Goal: Task Accomplishment & Management: Complete application form

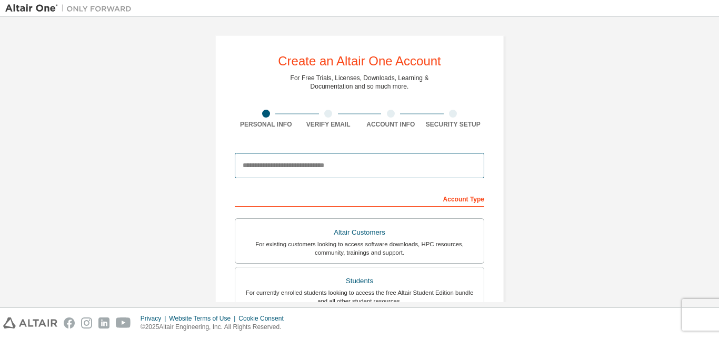
drag, startPoint x: 0, startPoint y: 0, endPoint x: 305, endPoint y: 163, distance: 346.3
click at [305, 163] on input "email" at bounding box center [360, 165] width 250 height 25
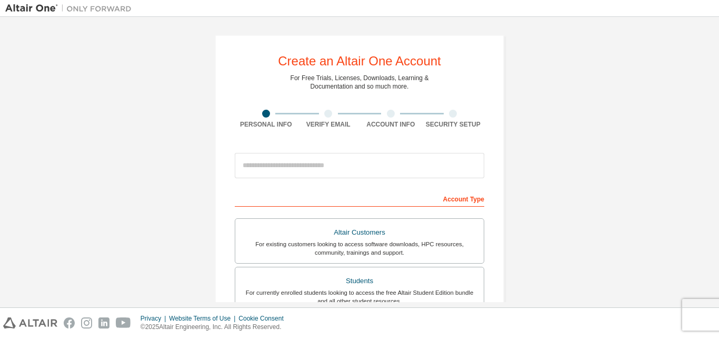
click at [504, 187] on div "Create an Altair One Account For Free Trials, Licenses, Downloads, Learning & D…" at bounding box center [359, 301] width 315 height 558
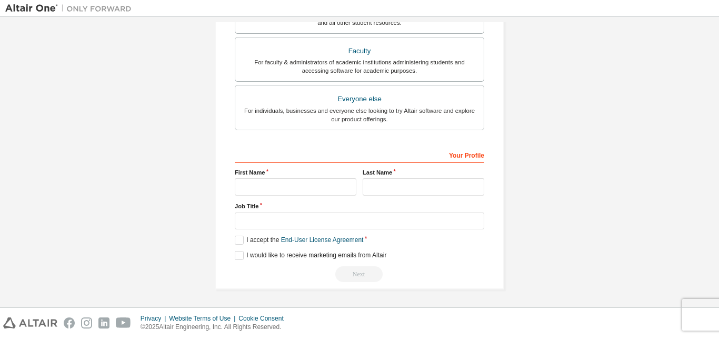
scroll to position [215, 0]
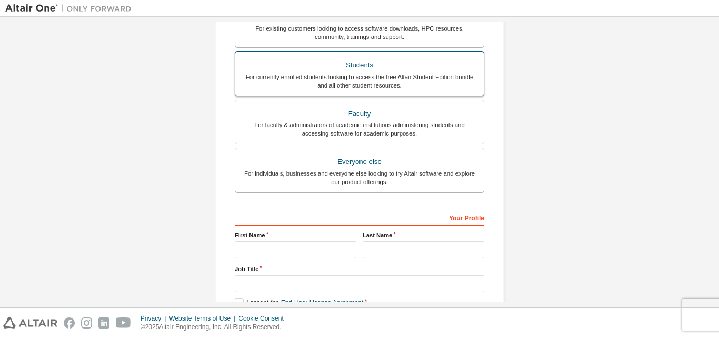
click at [379, 68] on div "Students" at bounding box center [360, 65] width 236 height 15
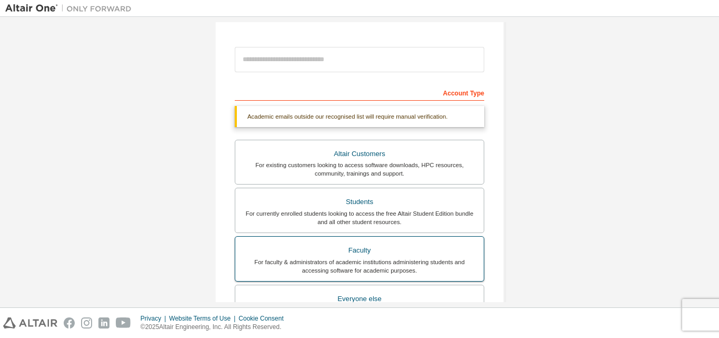
scroll to position [29, 0]
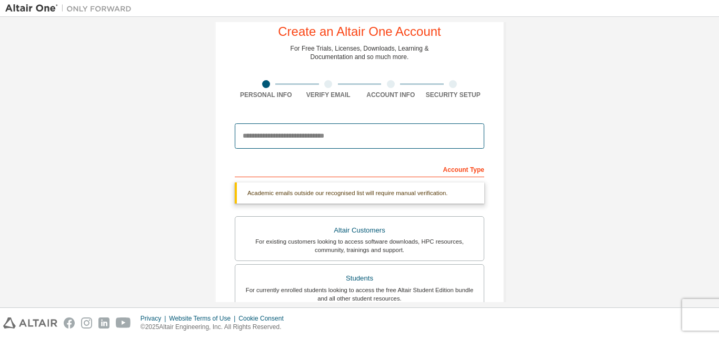
click at [307, 136] on input "email" at bounding box center [360, 135] width 250 height 25
type input "**********"
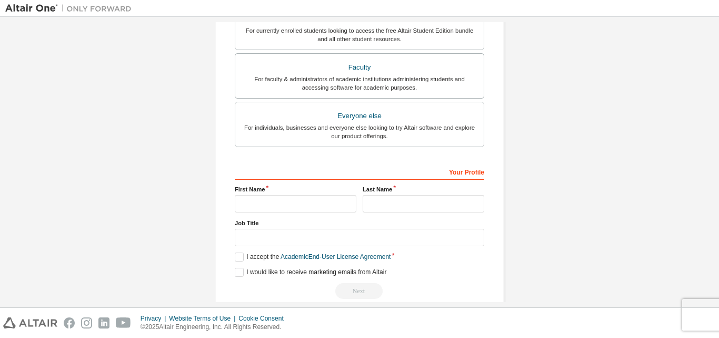
scroll to position [302, 0]
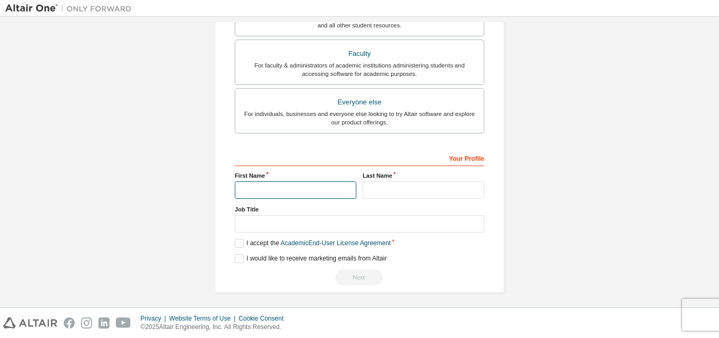
click at [290, 192] on input "text" at bounding box center [296, 189] width 122 height 17
type input "**********"
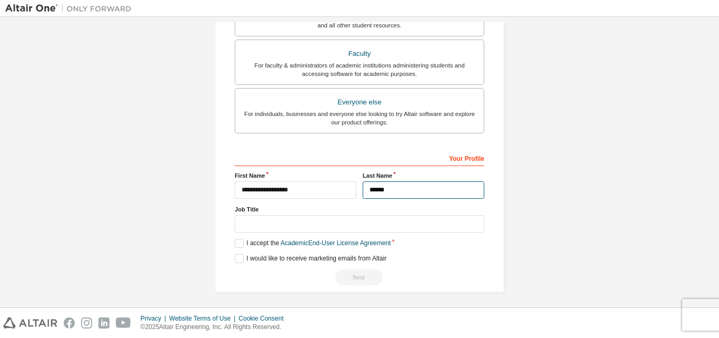
type input "******"
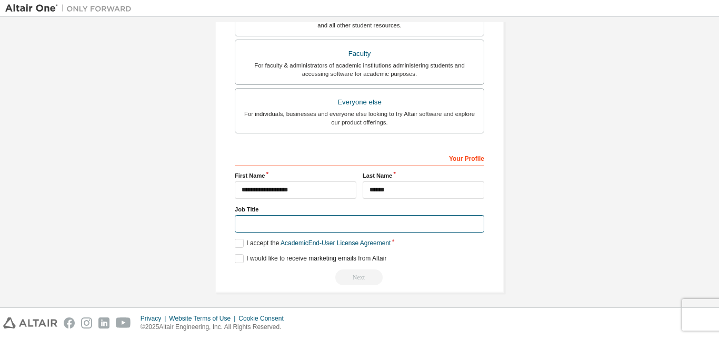
click at [267, 229] on input "text" at bounding box center [360, 223] width 250 height 17
type input "*********"
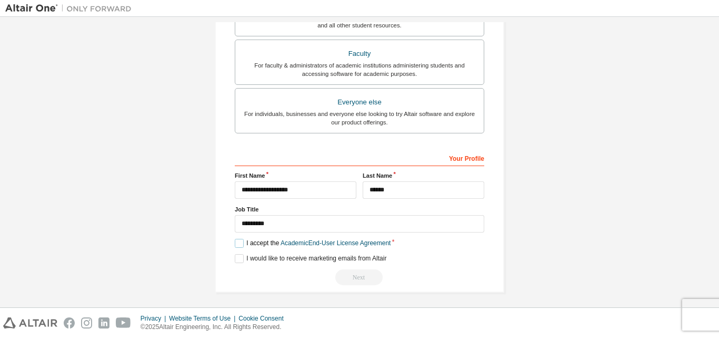
click at [237, 244] on label "I accept the Academic End-User License Agreement" at bounding box center [313, 243] width 156 height 9
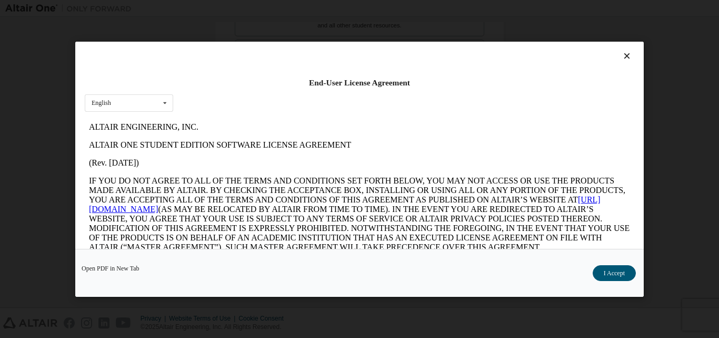
scroll to position [0, 0]
click at [609, 273] on button "I Accept" at bounding box center [614, 272] width 43 height 16
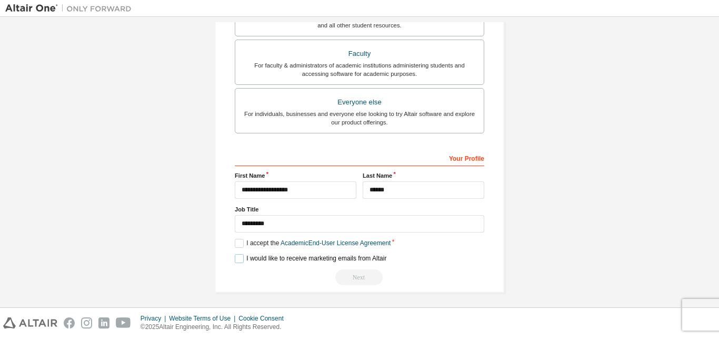
click at [240, 257] on label "I would like to receive marketing emails from Altair" at bounding box center [311, 258] width 152 height 9
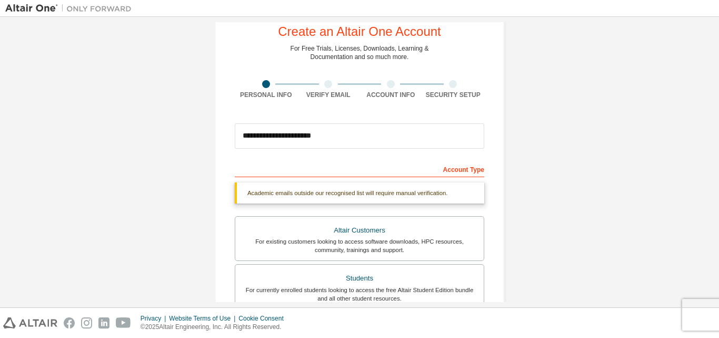
scroll to position [49, 0]
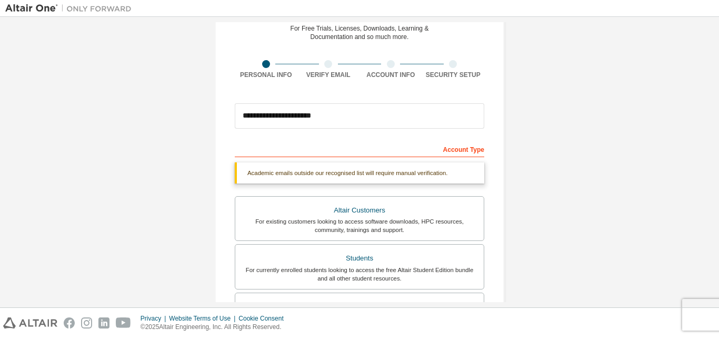
click at [299, 152] on div "Account Type" at bounding box center [360, 148] width 250 height 17
drag, startPoint x: 273, startPoint y: 151, endPoint x: 440, endPoint y: 155, distance: 167.0
click at [440, 155] on div "Account Type" at bounding box center [360, 148] width 250 height 17
click at [472, 150] on div "Account Type" at bounding box center [360, 148] width 250 height 17
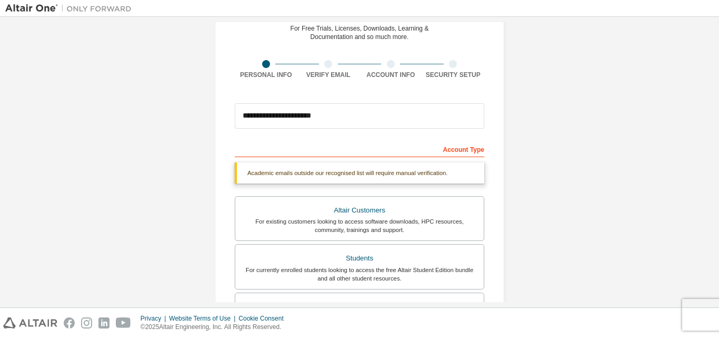
click at [472, 150] on div "Account Type" at bounding box center [360, 148] width 250 height 17
drag, startPoint x: 286, startPoint y: 159, endPoint x: 292, endPoint y: 181, distance: 22.5
click at [292, 181] on div "**********" at bounding box center [360, 339] width 250 height 398
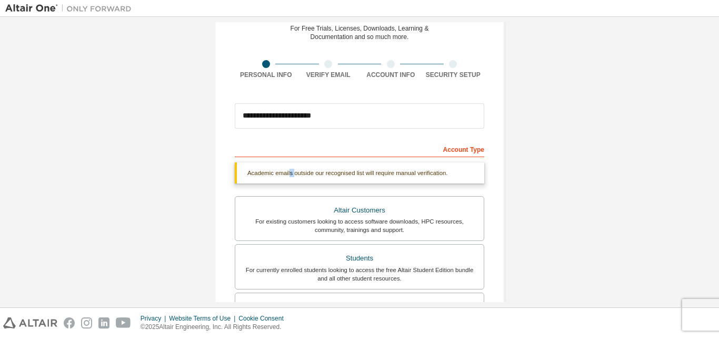
click at [292, 181] on div "Academic emails outside our recognised list will require manual verification." at bounding box center [360, 172] width 250 height 21
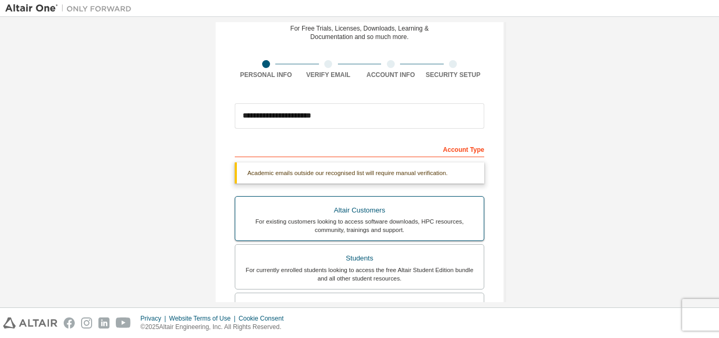
click at [319, 226] on div "For existing customers looking to access software downloads, HPC resources, com…" at bounding box center [360, 225] width 236 height 17
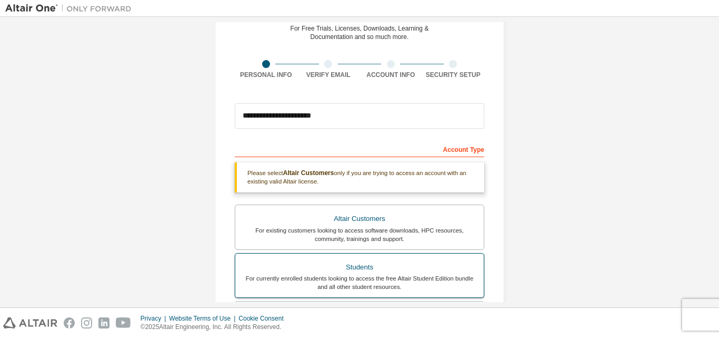
click at [333, 266] on div "Students" at bounding box center [360, 267] width 236 height 15
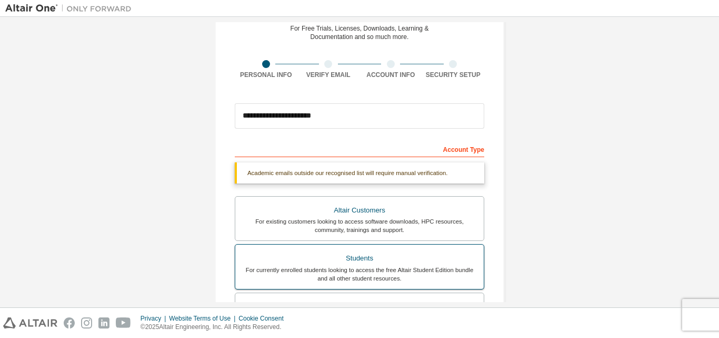
click at [333, 266] on div "For currently enrolled students looking to access the free Altair Student Editi…" at bounding box center [360, 273] width 236 height 17
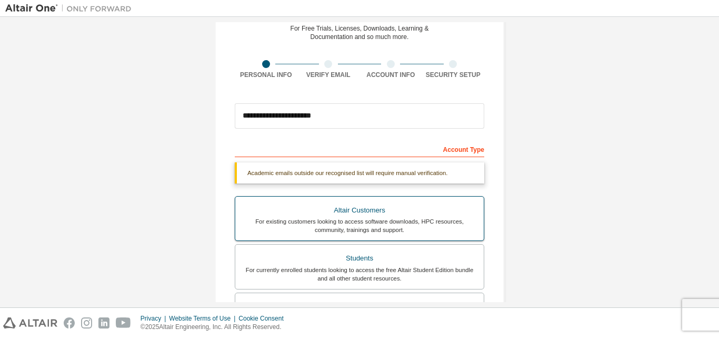
scroll to position [128, 0]
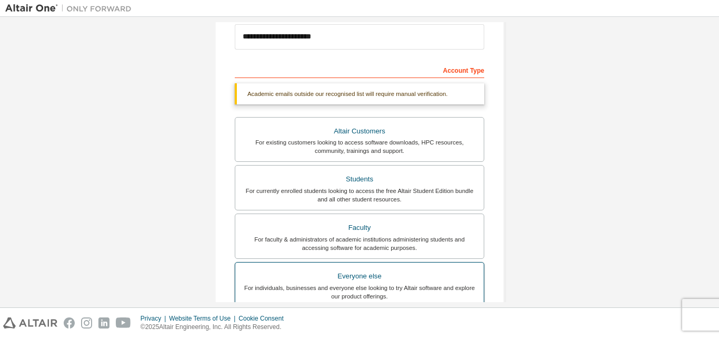
click at [374, 274] on div "Everyone else" at bounding box center [360, 276] width 236 height 15
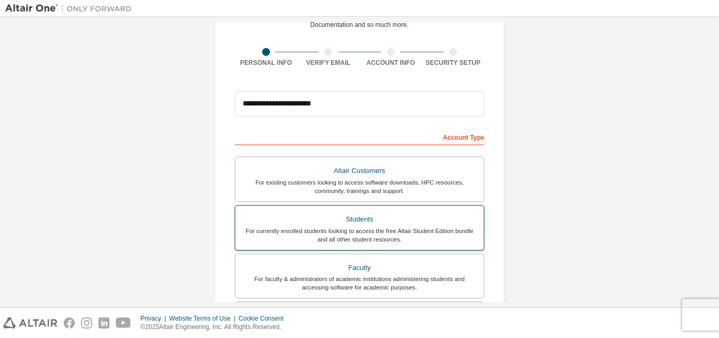
scroll to position [61, 0]
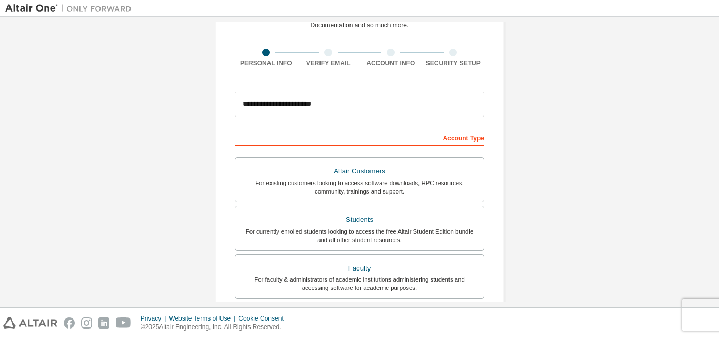
click at [299, 133] on div "Account Type" at bounding box center [360, 136] width 250 height 17
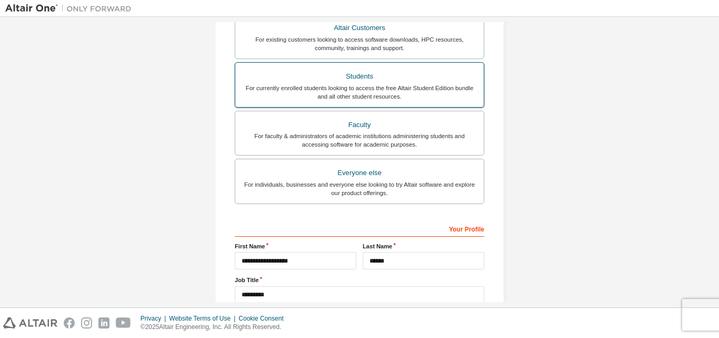
scroll to position [205, 0]
click at [406, 214] on div "**********" at bounding box center [360, 170] width 250 height 370
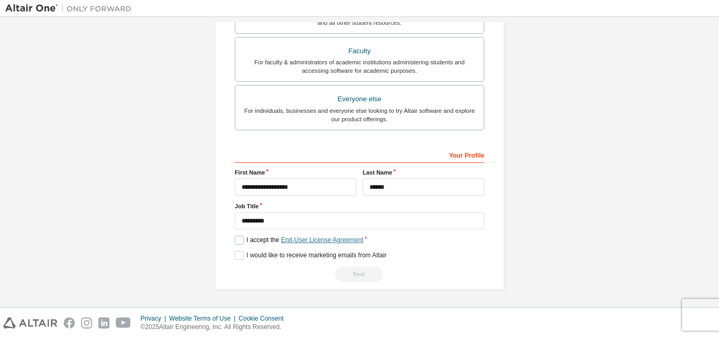
click at [291, 242] on link "End-User License Agreement" at bounding box center [322, 239] width 83 height 7
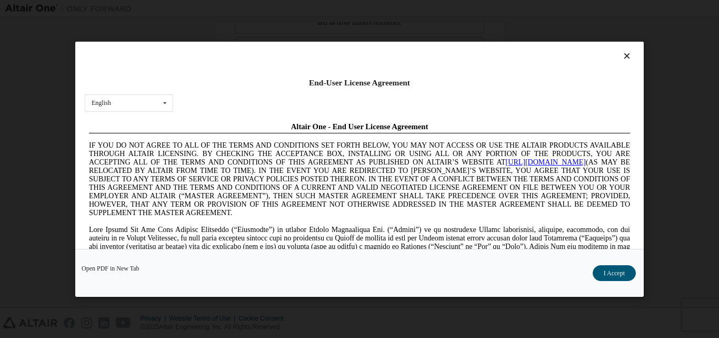
scroll to position [0, 0]
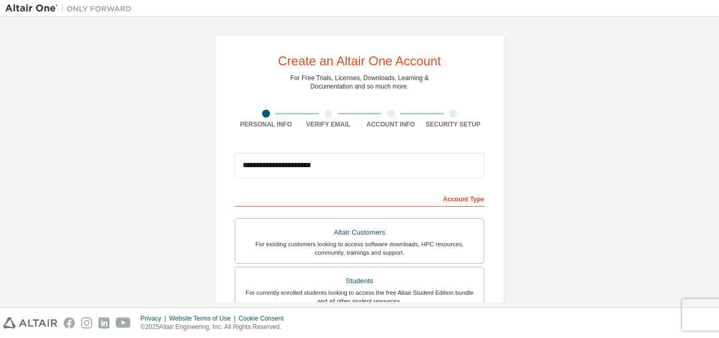
click at [289, 200] on div "Account Type" at bounding box center [360, 198] width 250 height 17
click at [448, 203] on div "Account Type" at bounding box center [360, 198] width 250 height 17
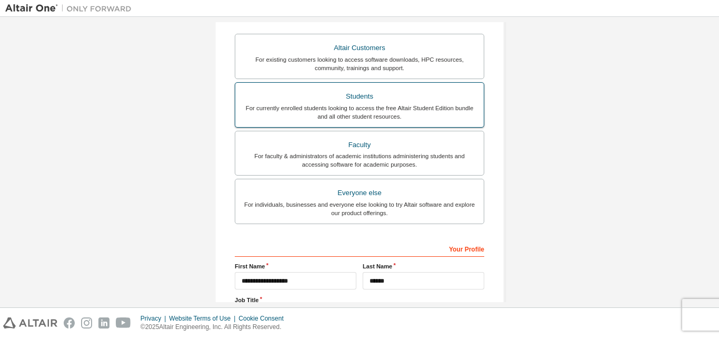
scroll to position [185, 0]
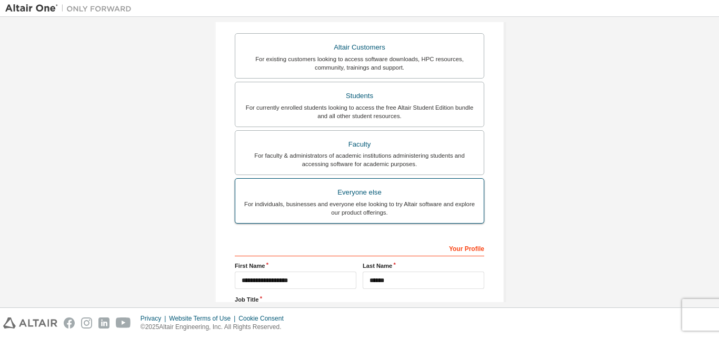
click at [368, 207] on div "For individuals, businesses and everyone else looking to try Altair software an…" at bounding box center [360, 208] width 236 height 17
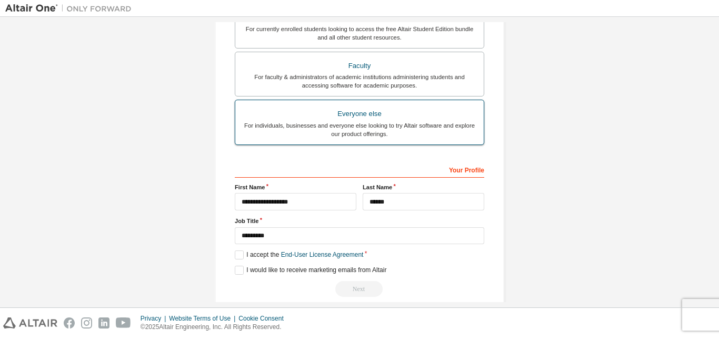
scroll to position [215, 0]
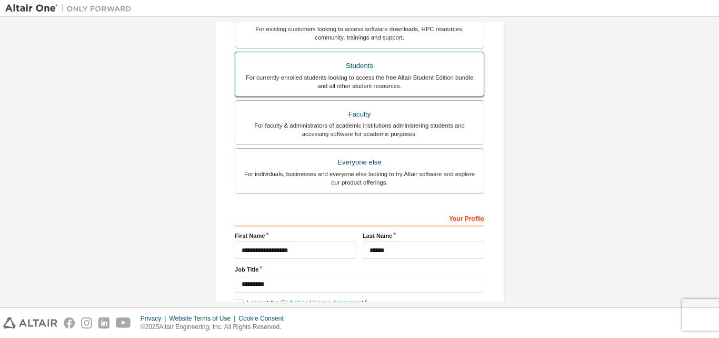
click at [293, 92] on label "Students For currently enrolled students looking to access the free Altair Stud…" at bounding box center [360, 74] width 250 height 45
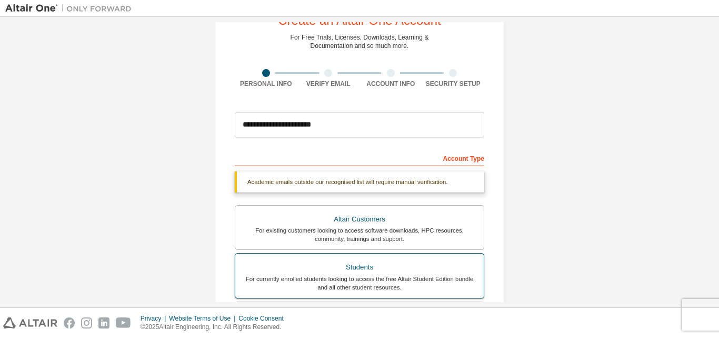
scroll to position [40, 0]
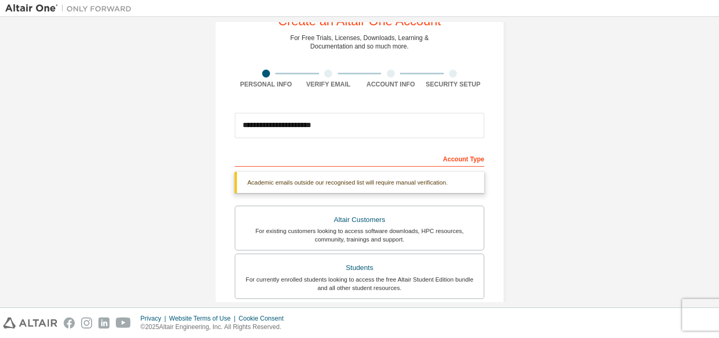
click at [394, 187] on div "Academic emails outside our recognised list will require manual verification." at bounding box center [360, 182] width 250 height 21
click at [346, 172] on div "Academic emails outside our recognised list will require manual verification." at bounding box center [360, 182] width 250 height 21
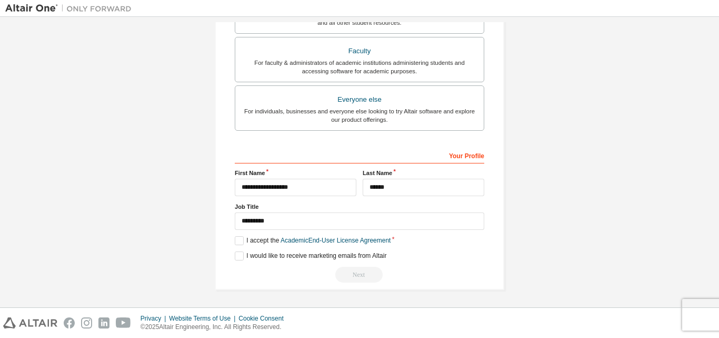
scroll to position [305, 0]
click at [238, 242] on label "I accept the Academic End-User License Agreement" at bounding box center [313, 239] width 156 height 9
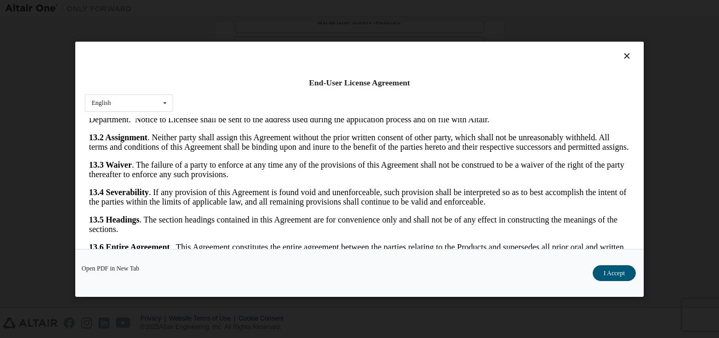
scroll to position [33, 0]
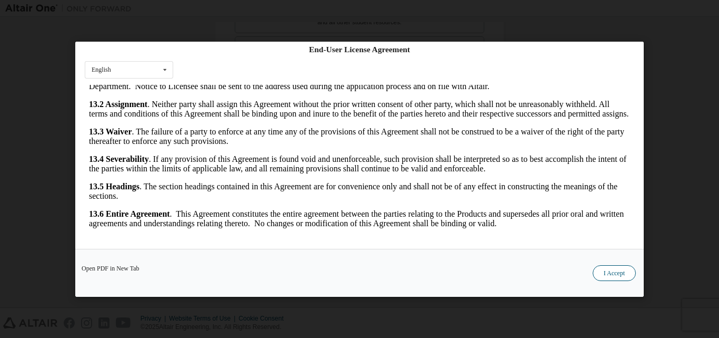
click at [622, 279] on button "I Accept" at bounding box center [614, 272] width 43 height 16
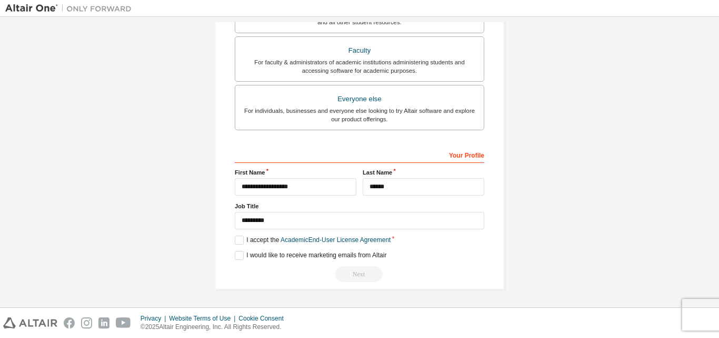
click at [364, 270] on div "Next" at bounding box center [360, 274] width 250 height 16
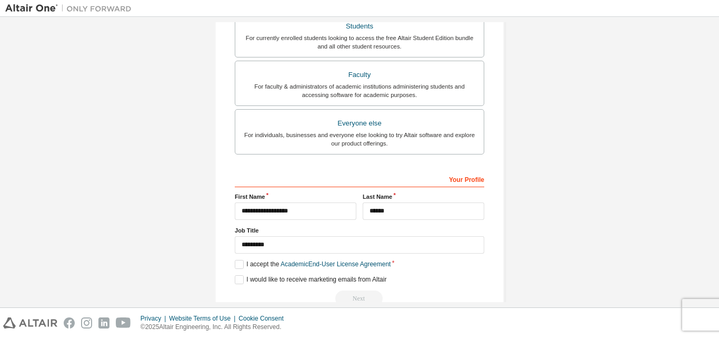
scroll to position [281, 0]
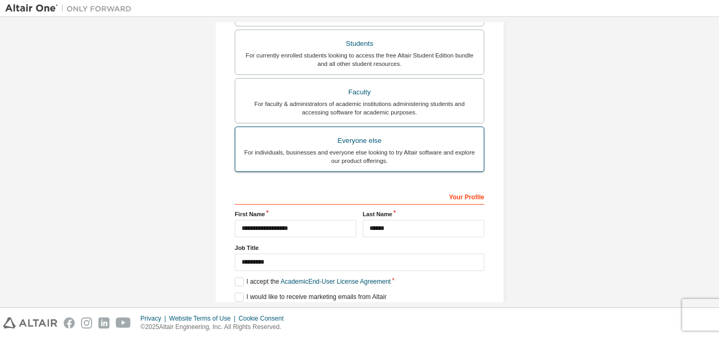
click at [351, 156] on div "For individuals, businesses and everyone else looking to try Altair software an…" at bounding box center [360, 156] width 236 height 17
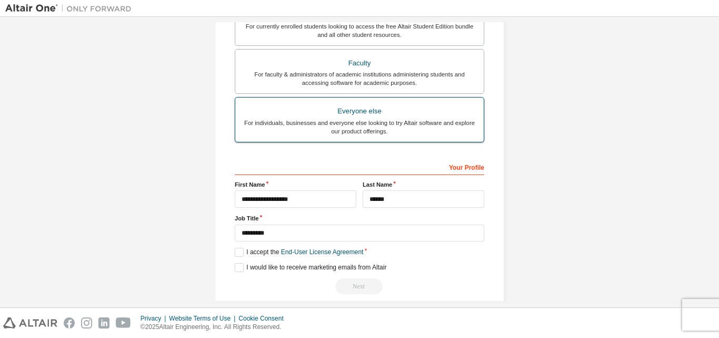
scroll to position [278, 0]
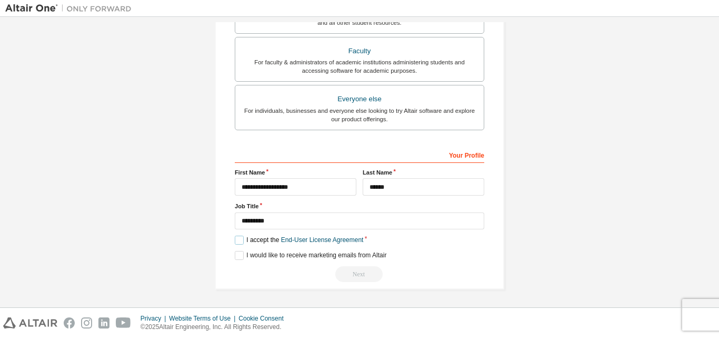
click at [241, 242] on label "I accept the End-User License Agreement" at bounding box center [299, 239] width 128 height 9
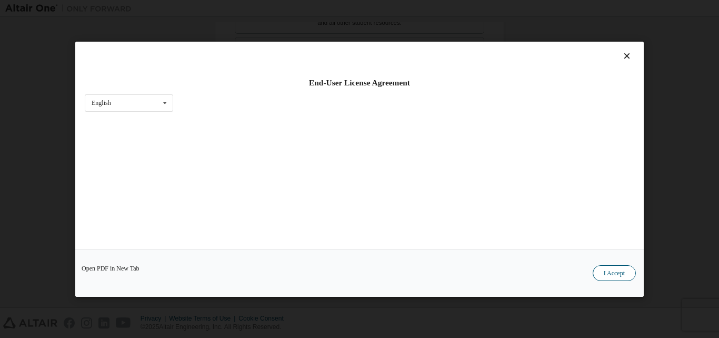
click at [626, 266] on button "I Accept" at bounding box center [614, 272] width 43 height 16
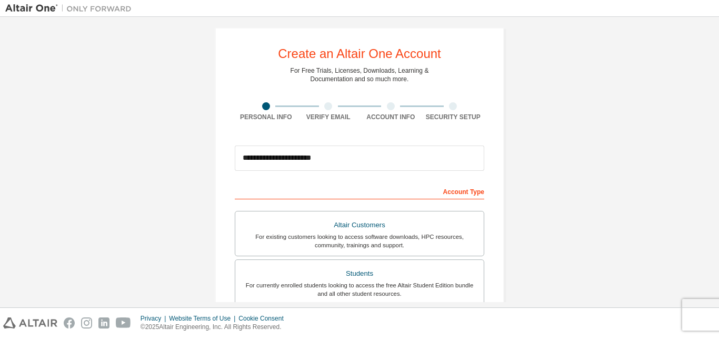
scroll to position [0, 0]
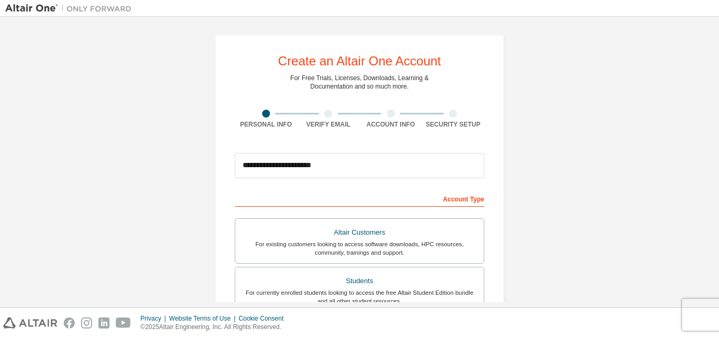
click at [326, 204] on div "Account Type" at bounding box center [360, 198] width 250 height 17
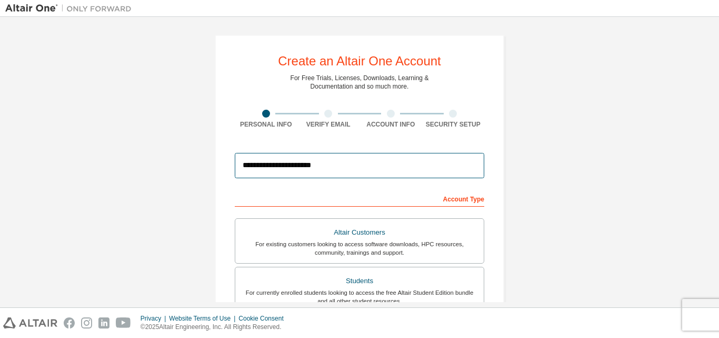
click at [268, 167] on input "**********" at bounding box center [360, 165] width 250 height 25
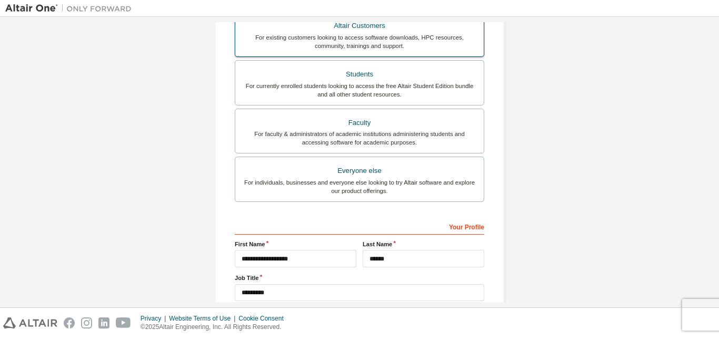
scroll to position [278, 0]
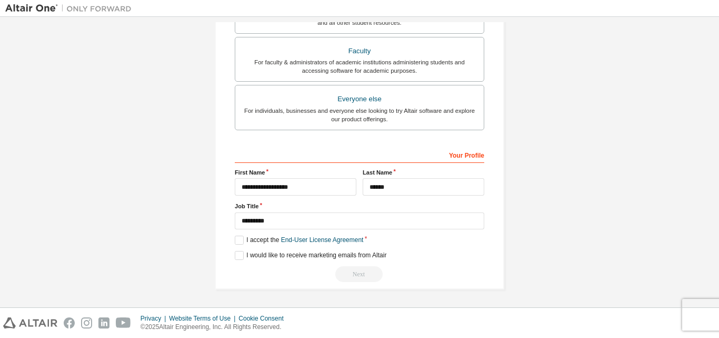
click at [352, 275] on div "Next" at bounding box center [360, 274] width 250 height 16
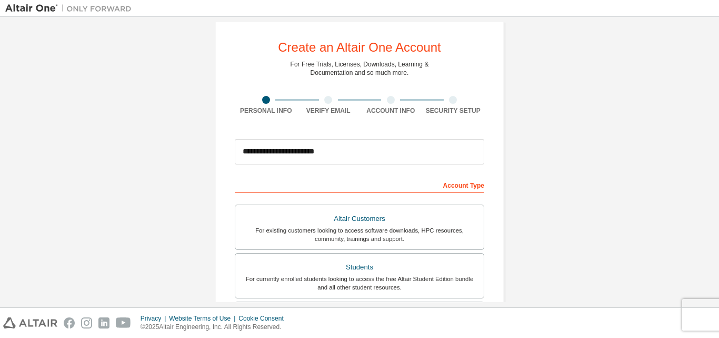
scroll to position [0, 0]
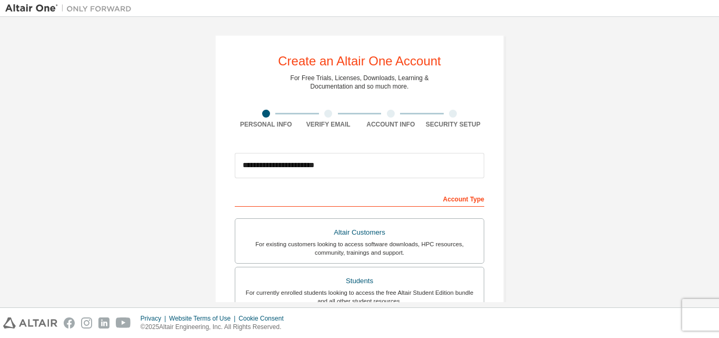
click at [324, 116] on div at bounding box center [328, 114] width 8 height 8
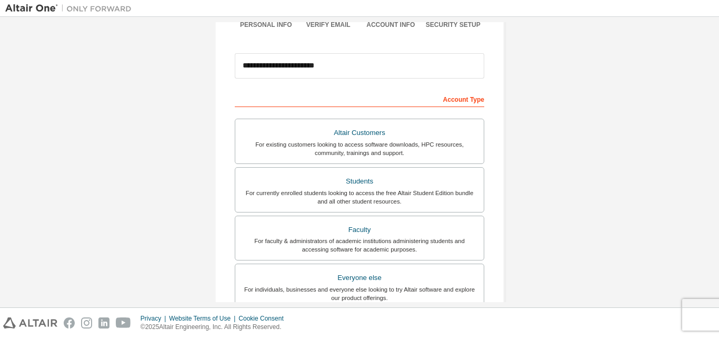
scroll to position [101, 0]
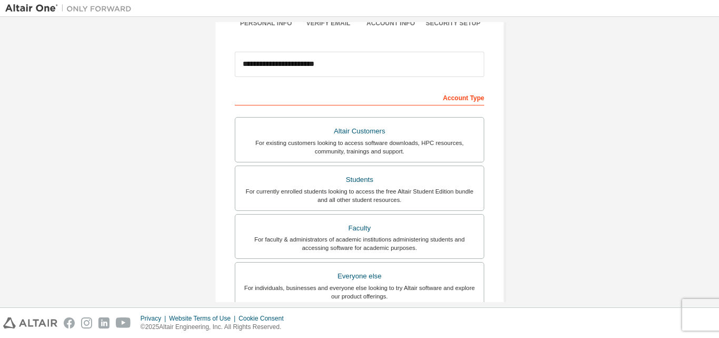
click at [468, 102] on div "Account Type" at bounding box center [360, 96] width 250 height 17
click at [294, 102] on div "Account Type" at bounding box center [360, 96] width 250 height 17
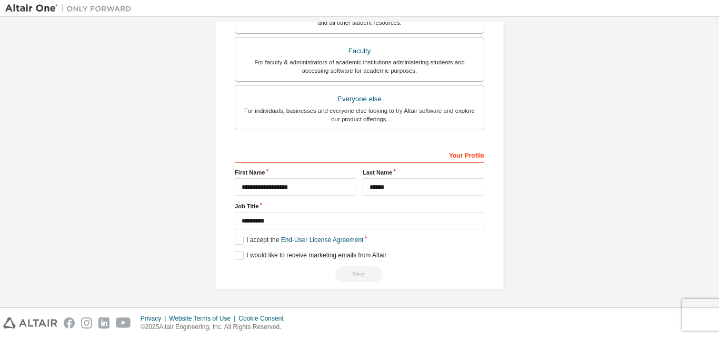
scroll to position [0, 0]
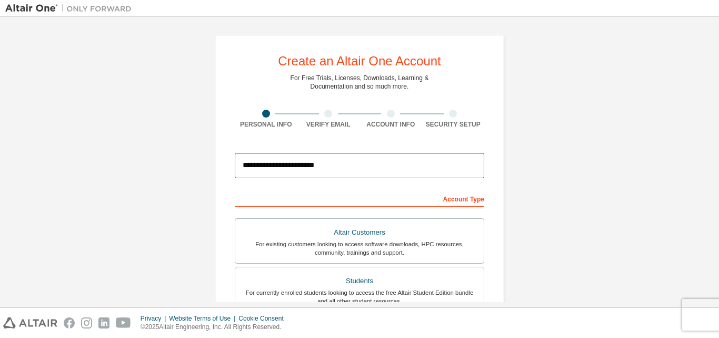
drag, startPoint x: 330, startPoint y: 166, endPoint x: 202, endPoint y: 163, distance: 127.5
click at [202, 163] on div "**********" at bounding box center [359, 301] width 315 height 558
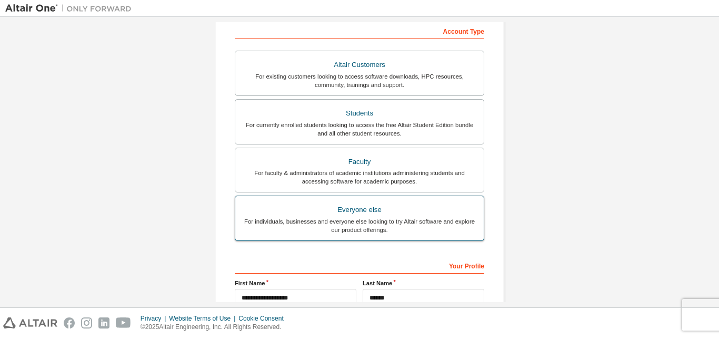
scroll to position [278, 0]
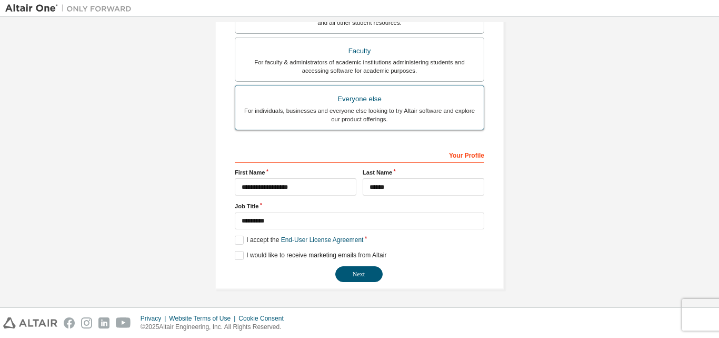
type input "**********"
click at [345, 94] on div "Everyone else" at bounding box center [360, 99] width 236 height 15
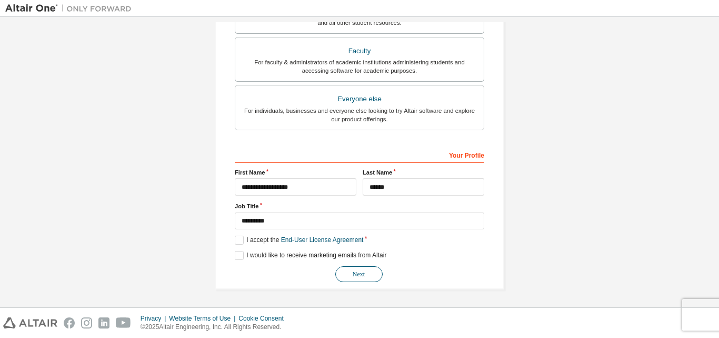
click at [364, 274] on button "Next" at bounding box center [358, 274] width 47 height 16
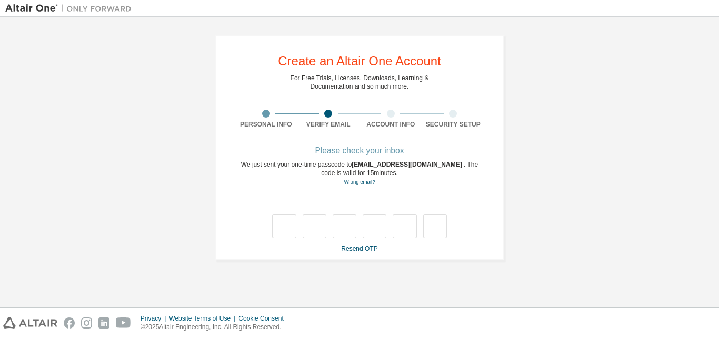
scroll to position [0, 0]
type input "*"
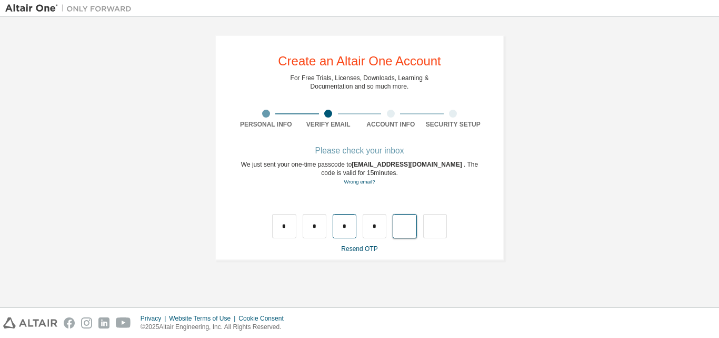
type input "*"
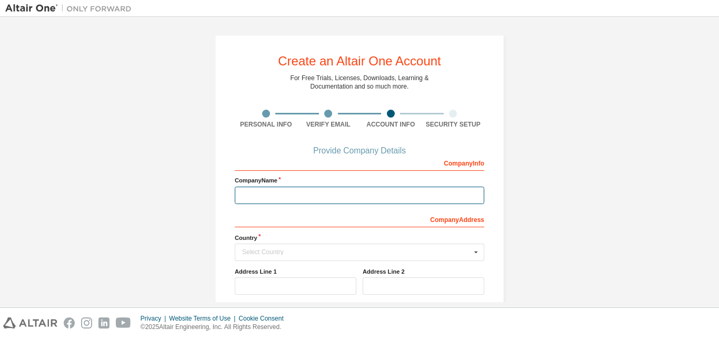
click at [286, 191] on input "text" at bounding box center [360, 194] width 250 height 17
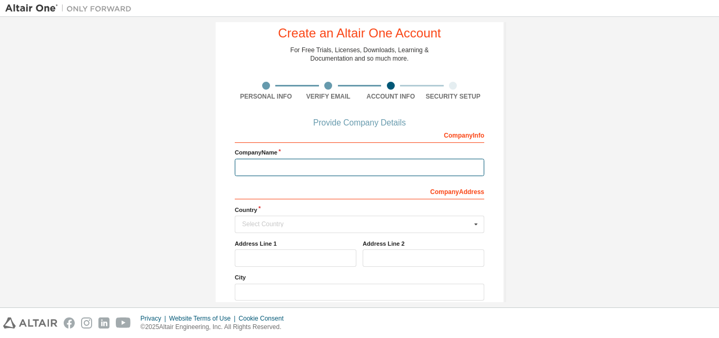
scroll to position [28, 0]
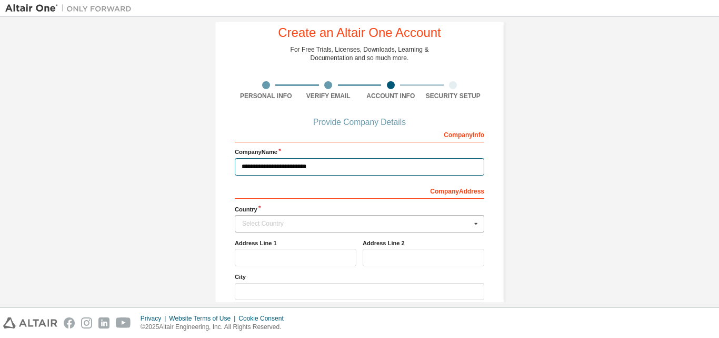
type input "**********"
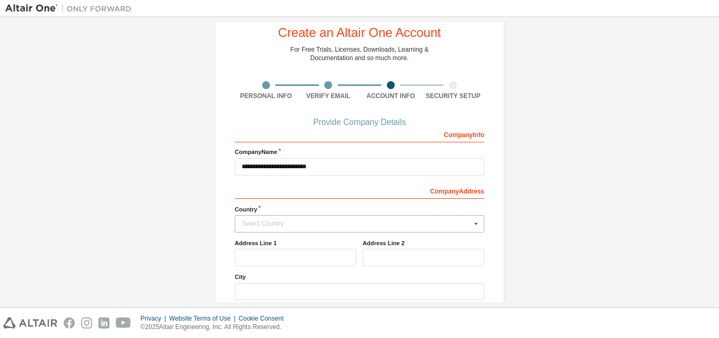
click at [476, 225] on icon at bounding box center [476, 223] width 13 height 16
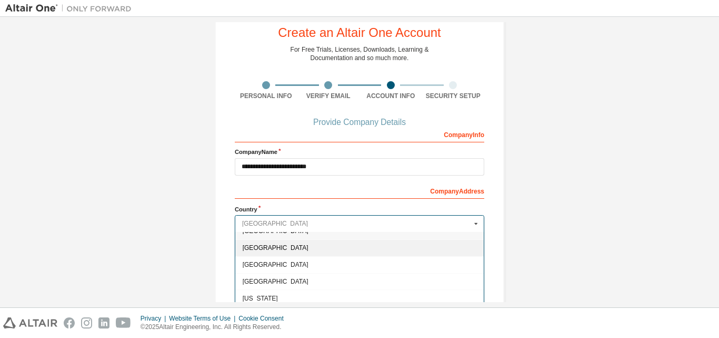
scroll to position [0, 0]
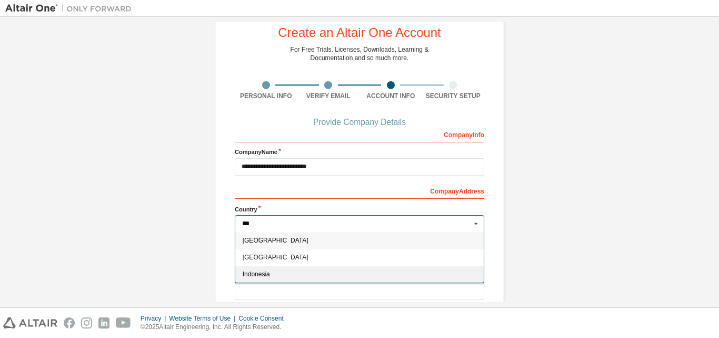
type input "***"
click at [355, 271] on span "Indonesia" at bounding box center [360, 274] width 234 height 6
type input "***"
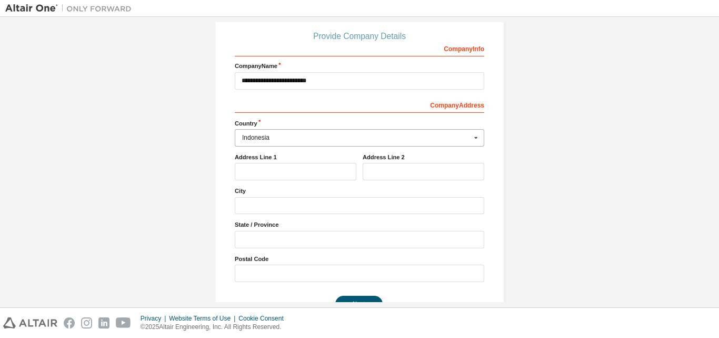
scroll to position [116, 0]
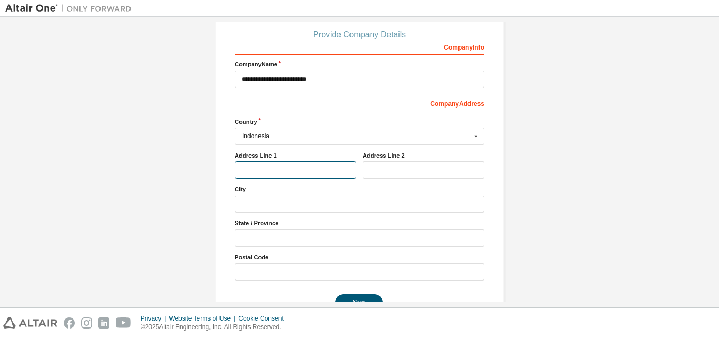
click at [256, 173] on input "text" at bounding box center [296, 169] width 122 height 17
type input "**********"
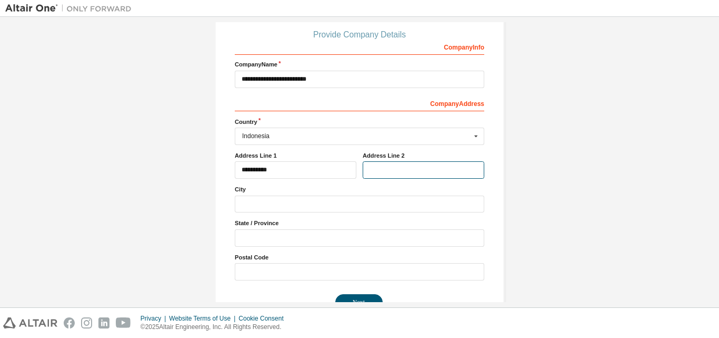
click at [380, 178] on input "text" at bounding box center [424, 169] width 122 height 17
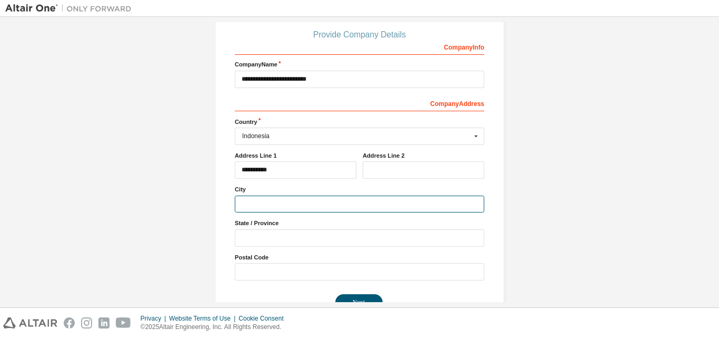
click at [273, 209] on input "text" at bounding box center [360, 203] width 250 height 17
type input "**********"
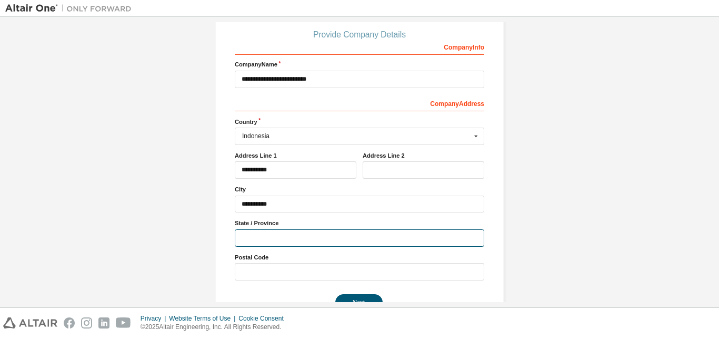
click at [277, 235] on input "text" at bounding box center [360, 237] width 250 height 17
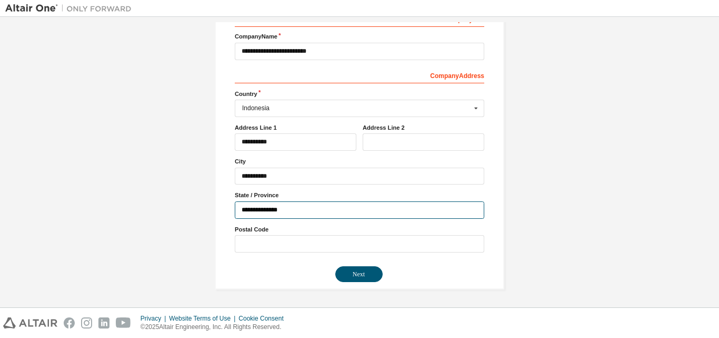
type input "**********"
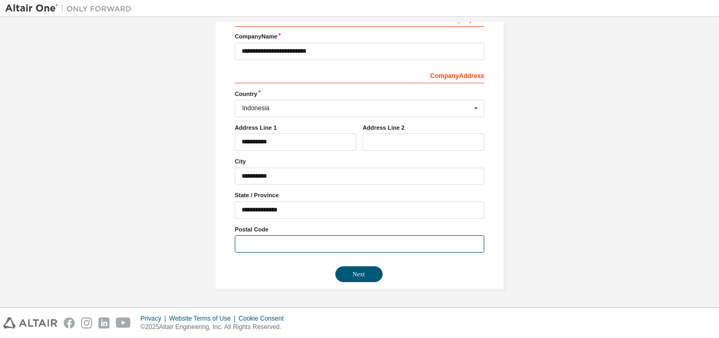
click at [266, 240] on input "text" at bounding box center [360, 243] width 250 height 17
type input "*****"
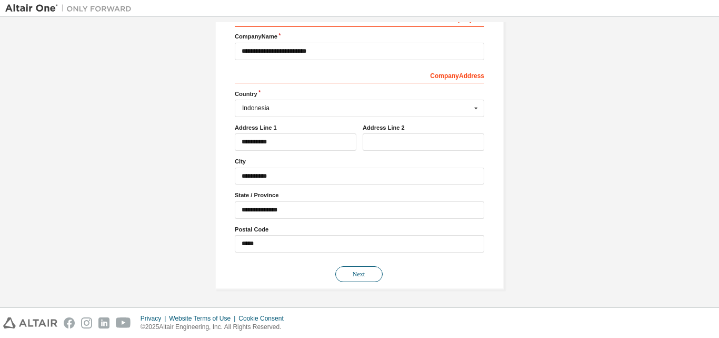
click at [344, 274] on button "Next" at bounding box center [358, 274] width 47 height 16
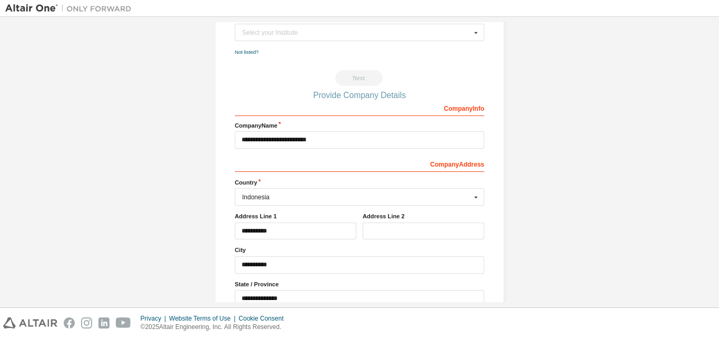
scroll to position [233, 0]
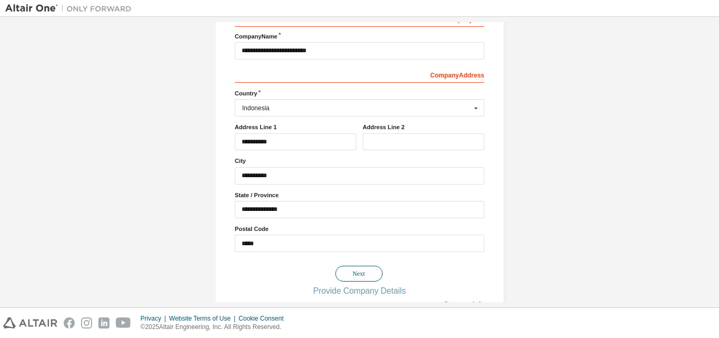
click at [366, 272] on button "Next" at bounding box center [358, 273] width 47 height 16
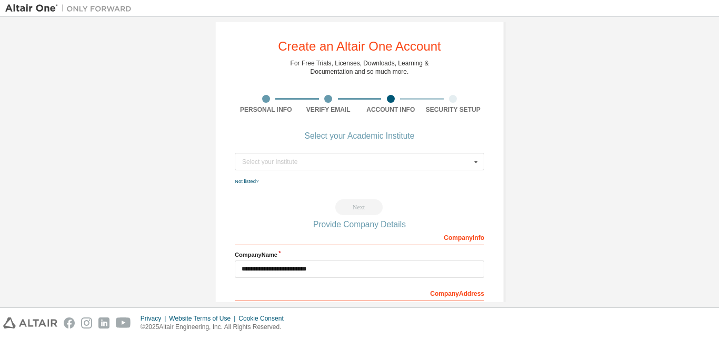
scroll to position [15, 0]
click at [395, 167] on input "text" at bounding box center [360, 161] width 249 height 16
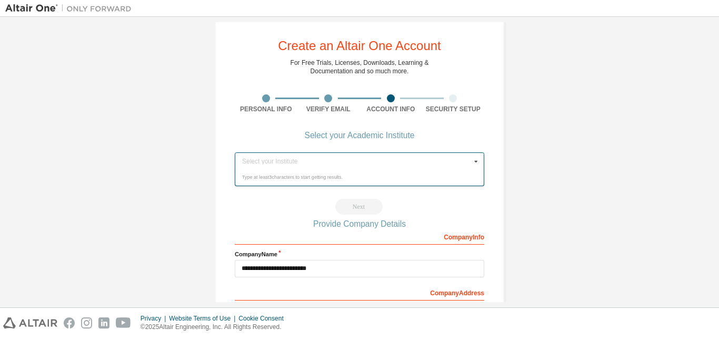
click at [476, 162] on icon at bounding box center [476, 161] width 13 height 16
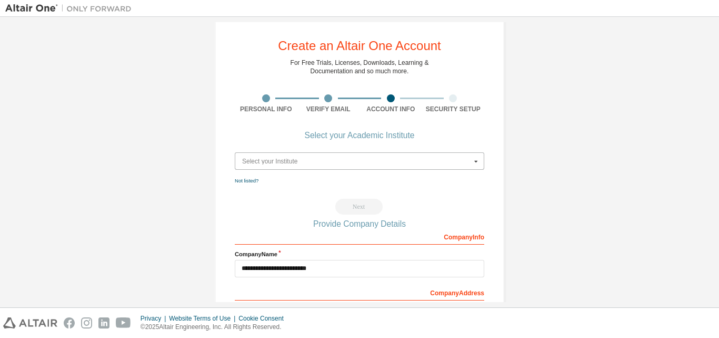
click at [363, 164] on input "text" at bounding box center [360, 161] width 249 height 16
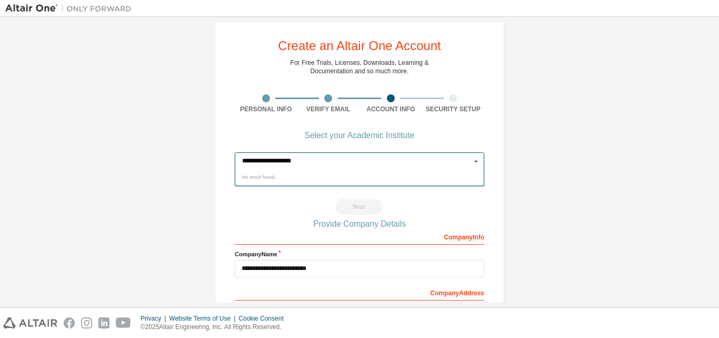
type input "**********"
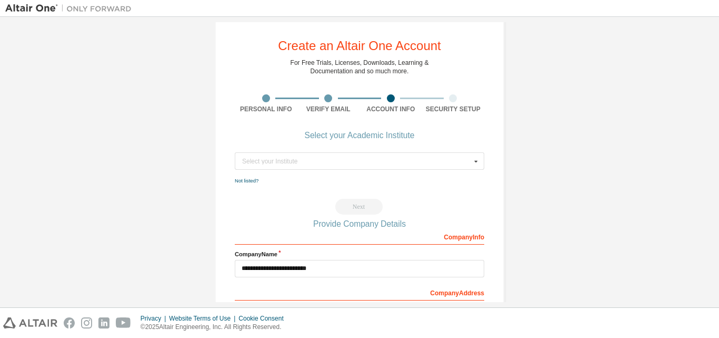
click at [362, 210] on div "Next" at bounding box center [360, 207] width 250 height 16
click at [461, 161] on div "Select your Institute" at bounding box center [356, 161] width 229 height 6
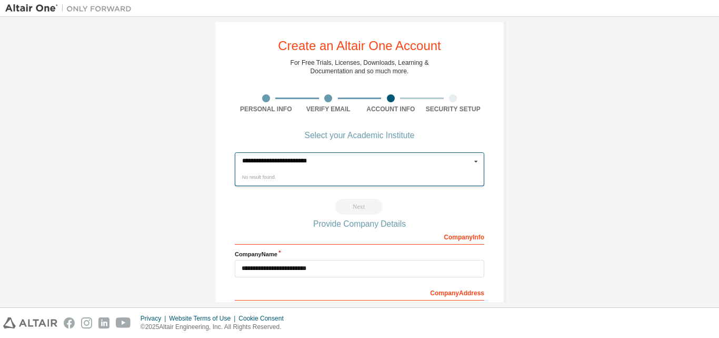
type input "**********"
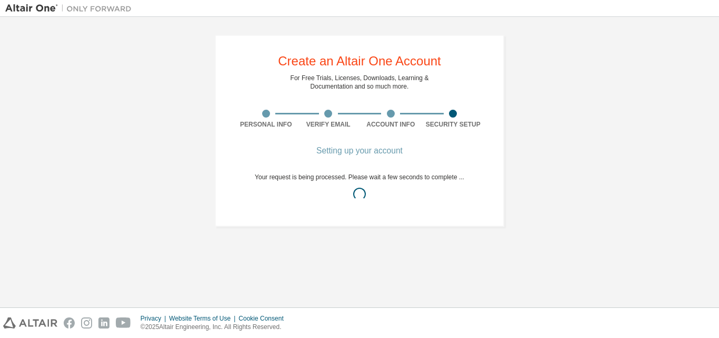
scroll to position [0, 0]
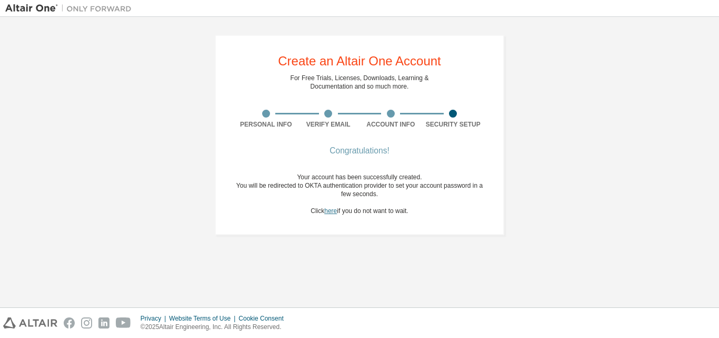
click at [332, 212] on link "here" at bounding box center [330, 210] width 13 height 7
